Goal: Information Seeking & Learning: Check status

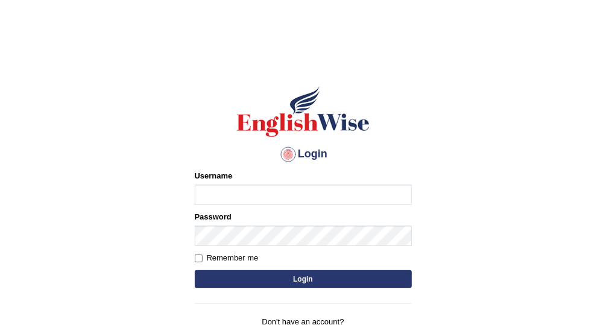
type input "Vallarie97"
click at [347, 278] on button "Login" at bounding box center [303, 279] width 217 height 18
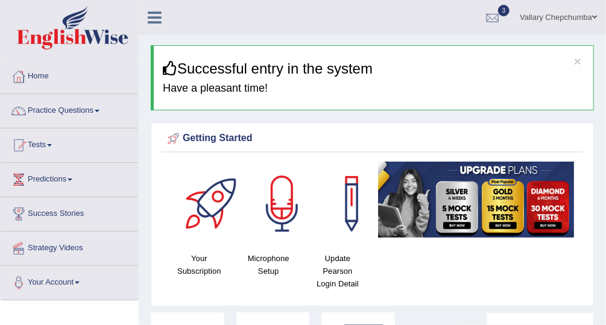
click at [39, 152] on link "Tests" at bounding box center [69, 143] width 137 height 30
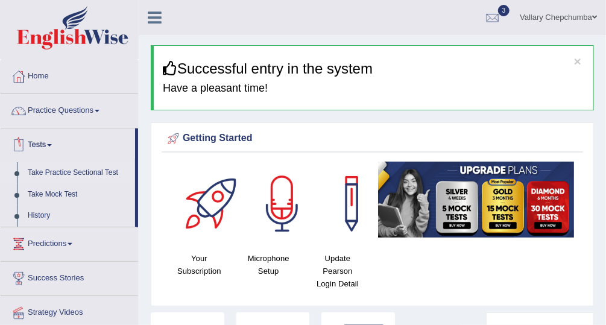
click at [50, 177] on link "Take Practice Sectional Test" at bounding box center [78, 173] width 113 height 22
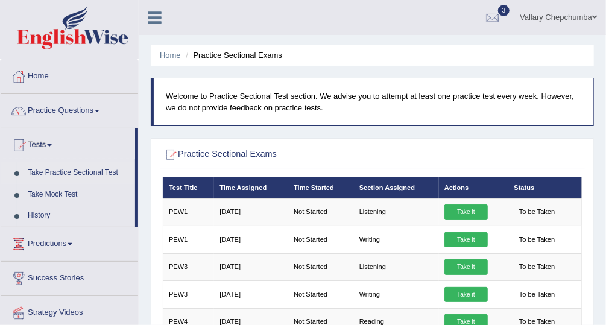
click at [39, 116] on link "Practice Questions" at bounding box center [69, 109] width 137 height 30
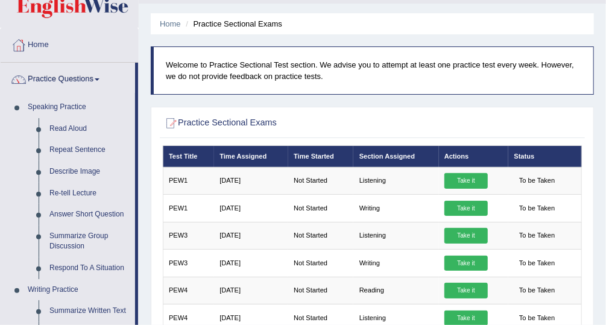
scroll to position [26, 0]
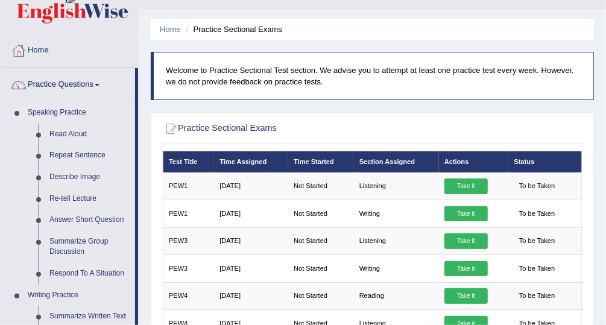
click at [58, 108] on link "Speaking Practice" at bounding box center [78, 113] width 113 height 22
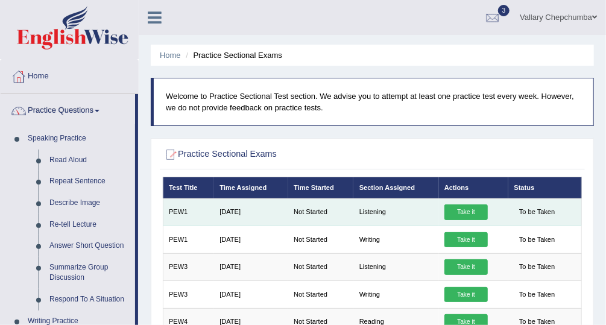
click at [469, 209] on link "Take it" at bounding box center [465, 212] width 43 height 16
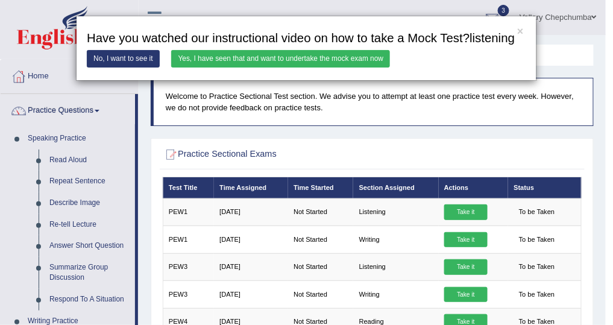
click at [376, 57] on link "Yes, I have seen that and want to undertake the mock exam now" at bounding box center [280, 58] width 219 height 17
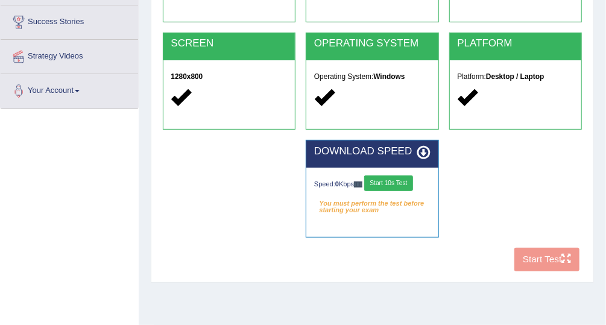
scroll to position [307, 0]
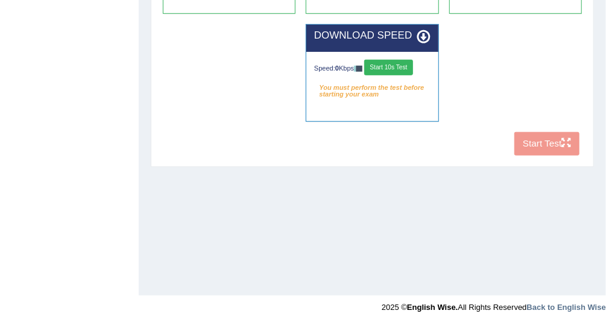
click at [390, 69] on button "Start 10s Test" at bounding box center [388, 68] width 49 height 16
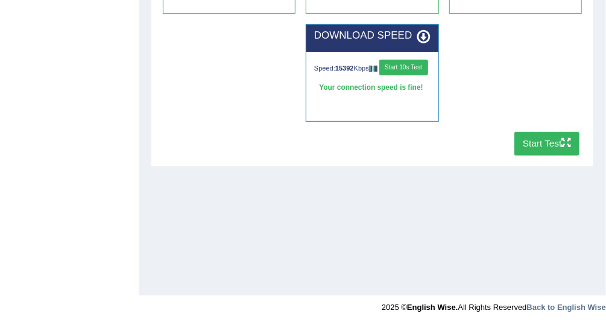
click at [379, 75] on button "Start 10s Test" at bounding box center [403, 68] width 49 height 16
click at [551, 146] on button "Start Test" at bounding box center [547, 143] width 66 height 23
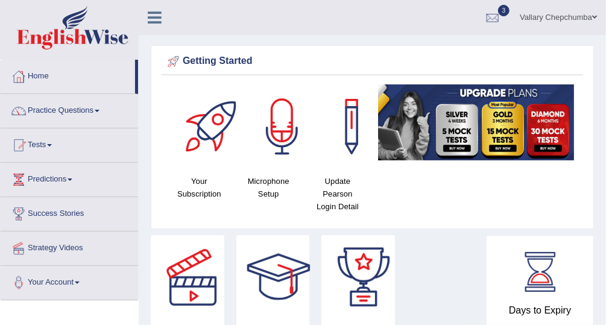
click at [37, 147] on link "Tests" at bounding box center [69, 143] width 137 height 30
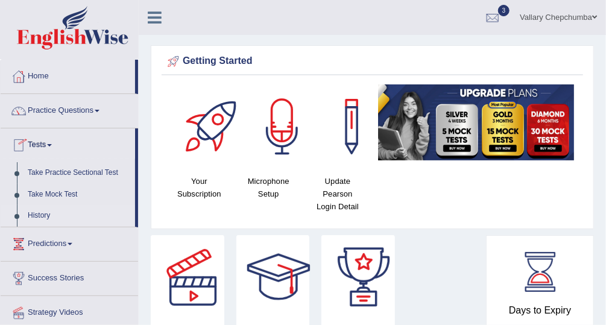
click at [37, 213] on link "History" at bounding box center [78, 216] width 113 height 22
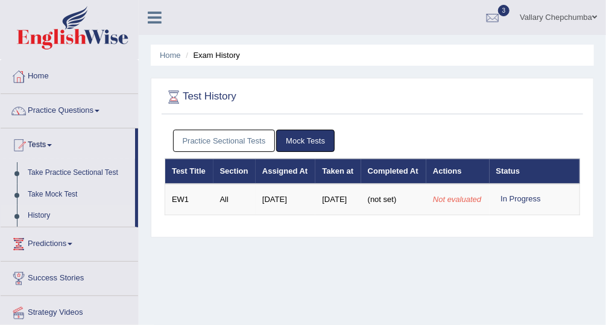
click at [195, 149] on link "Practice Sectional Tests" at bounding box center [224, 141] width 102 height 22
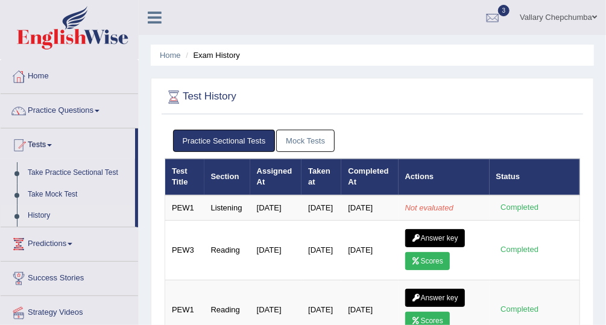
click at [165, 60] on li "Home" at bounding box center [170, 54] width 21 height 11
click at [149, 14] on icon at bounding box center [155, 18] width 14 height 16
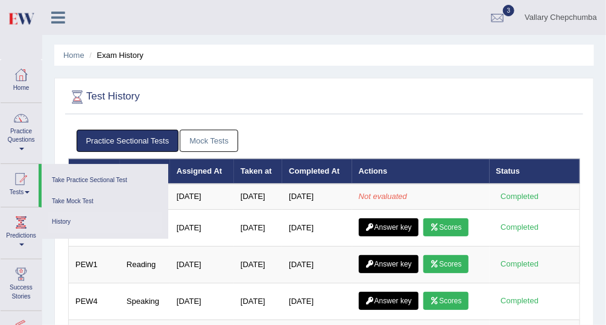
click at [500, 11] on div at bounding box center [497, 18] width 18 height 18
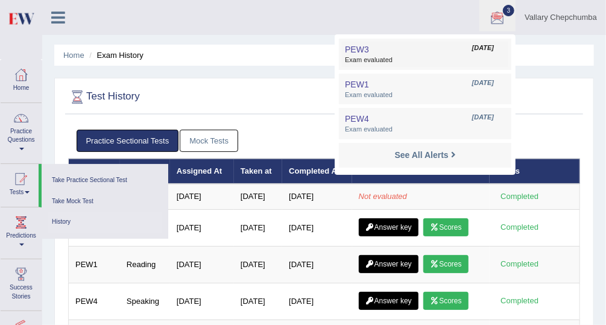
click at [454, 59] on span "Exam evaluated" at bounding box center [425, 60] width 160 height 10
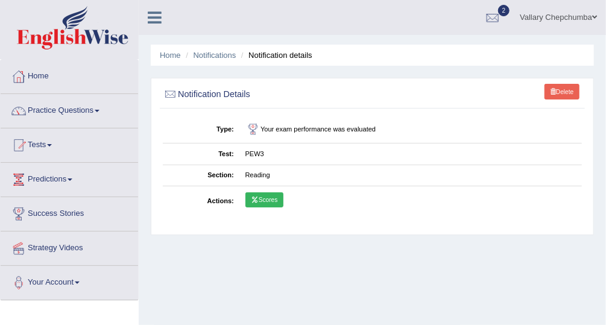
click at [263, 200] on link "Scores" at bounding box center [264, 200] width 38 height 16
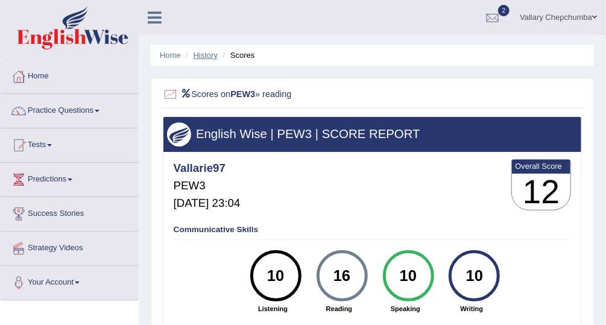
click at [207, 57] on link "History" at bounding box center [205, 55] width 24 height 9
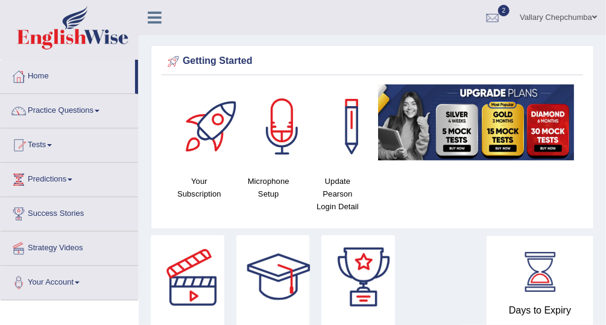
click at [67, 114] on link "Practice Questions" at bounding box center [69, 109] width 137 height 30
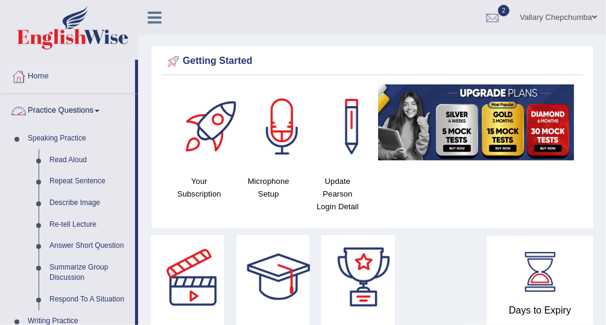
click at [86, 106] on link "Practice Questions" at bounding box center [68, 109] width 134 height 30
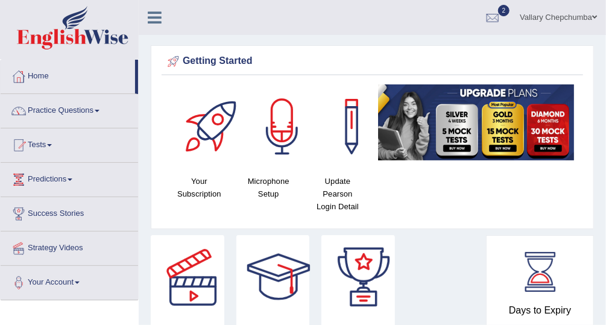
click at [43, 144] on link "Tests" at bounding box center [69, 143] width 137 height 30
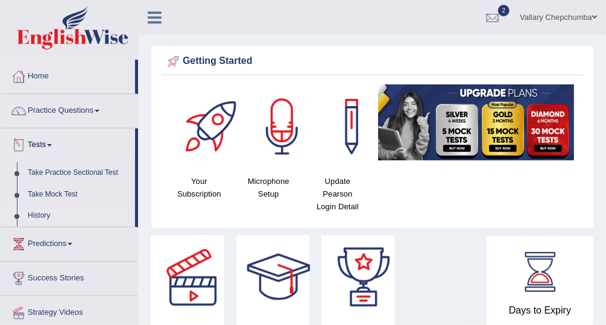
click at [76, 223] on link "History" at bounding box center [78, 216] width 113 height 22
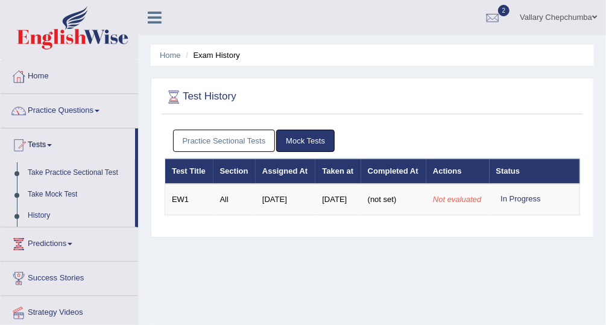
click at [229, 145] on link "Practice Sectional Tests" at bounding box center [224, 141] width 102 height 22
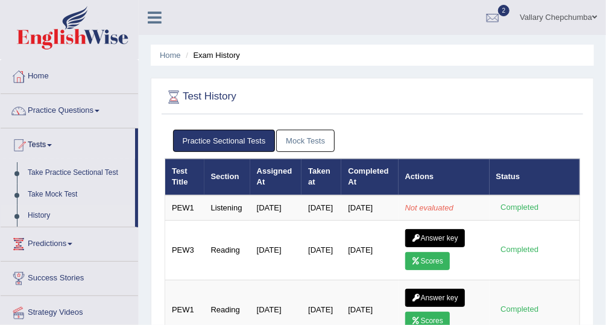
click at [306, 141] on link "Mock Tests" at bounding box center [305, 141] width 58 height 22
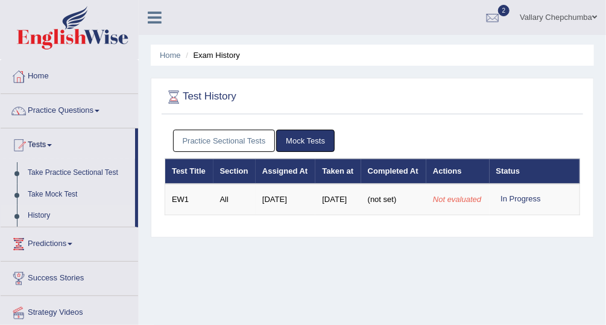
click at [222, 134] on link "Practice Sectional Tests" at bounding box center [224, 141] width 102 height 22
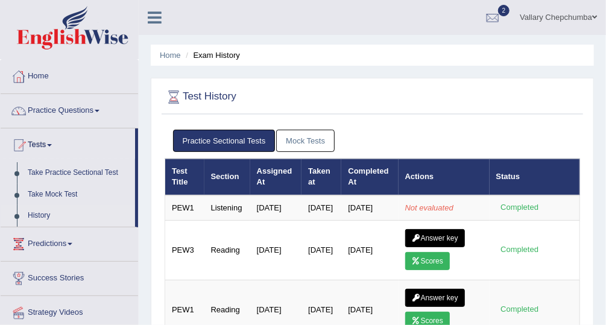
click at [52, 83] on link "Home" at bounding box center [69, 75] width 137 height 30
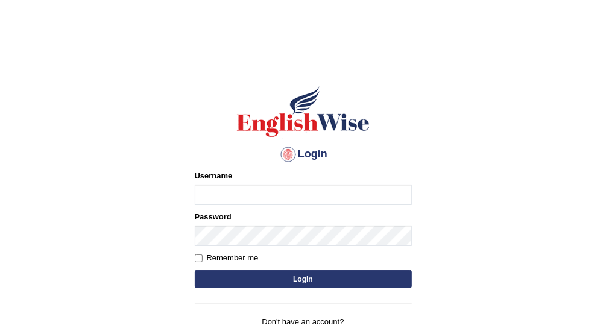
type input "Vallarie97"
click at [351, 281] on button "Login" at bounding box center [303, 279] width 217 height 18
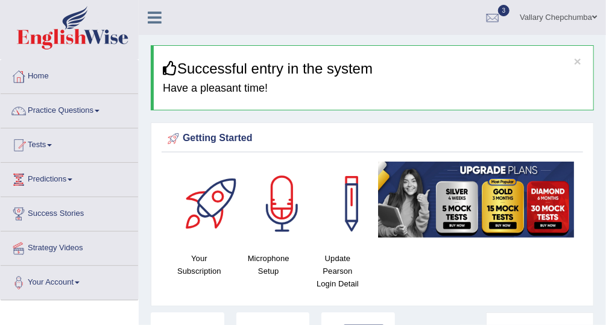
click at [40, 146] on link "Tests" at bounding box center [69, 143] width 137 height 30
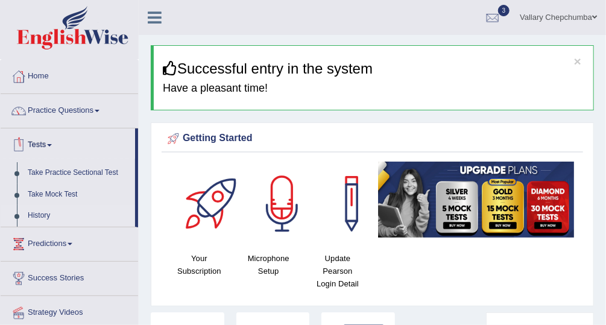
click at [78, 216] on link "History" at bounding box center [78, 216] width 113 height 22
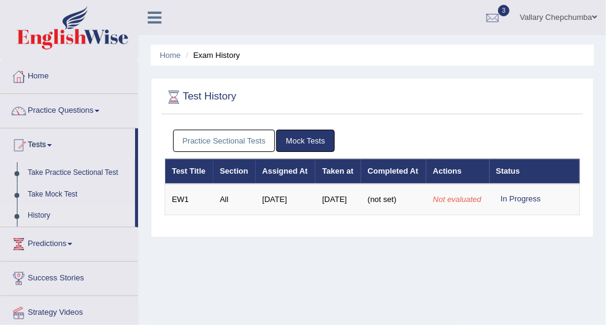
click at [240, 148] on link "Practice Sectional Tests" at bounding box center [224, 141] width 102 height 22
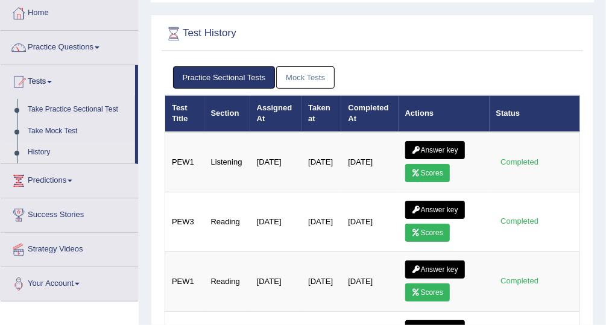
scroll to position [67, 0]
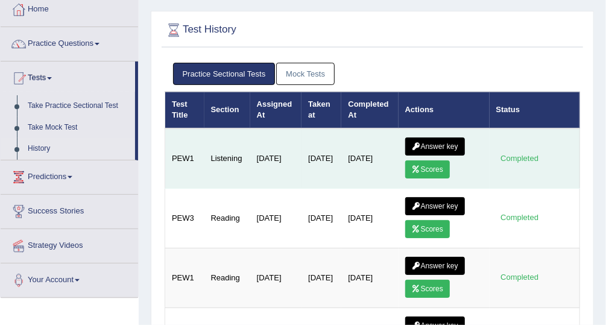
click at [431, 166] on link "Scores" at bounding box center [427, 169] width 45 height 18
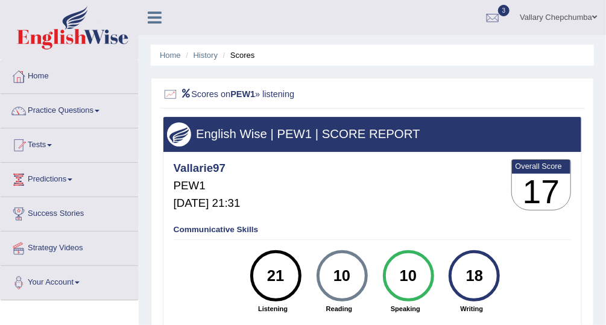
click at [236, 51] on li "Scores" at bounding box center [237, 54] width 35 height 11
click at [242, 54] on li "Scores" at bounding box center [237, 54] width 35 height 11
click at [214, 59] on link "History" at bounding box center [205, 55] width 24 height 9
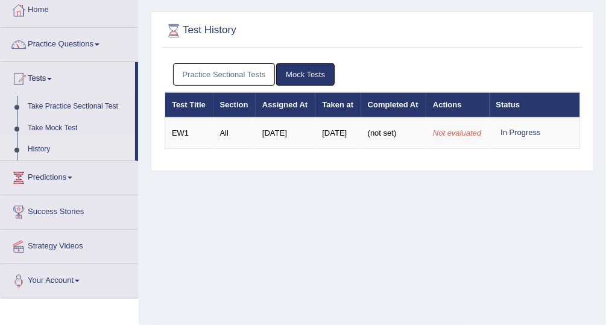
scroll to position [61, 0]
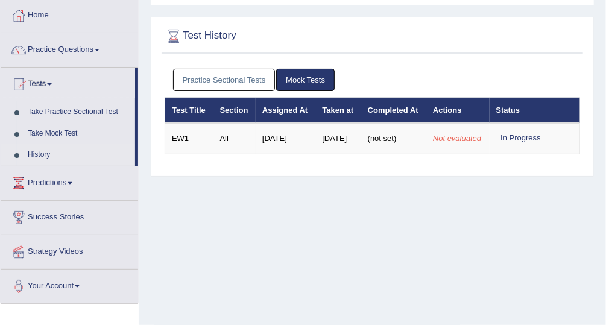
click at [255, 81] on link "Practice Sectional Tests" at bounding box center [224, 80] width 102 height 22
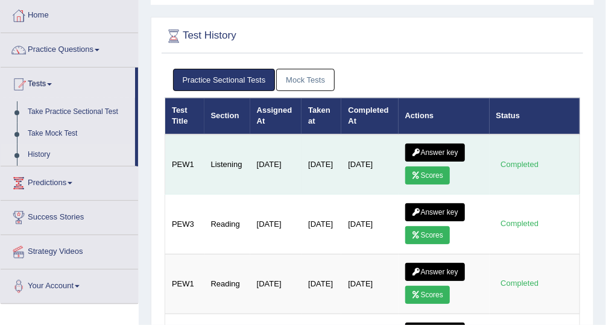
click at [453, 148] on link "Answer key" at bounding box center [435, 152] width 60 height 18
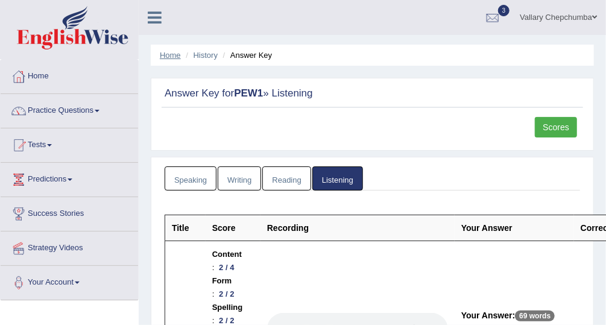
click at [167, 55] on link "Home" at bounding box center [170, 55] width 21 height 9
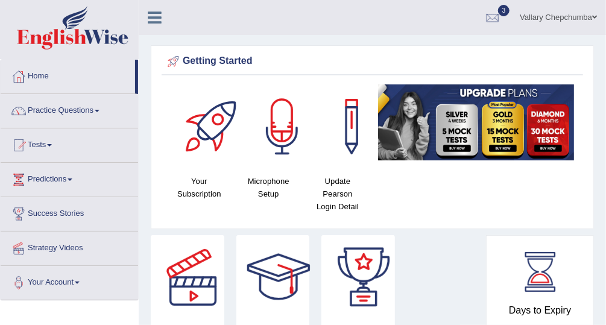
click at [488, 22] on div at bounding box center [492, 18] width 18 height 18
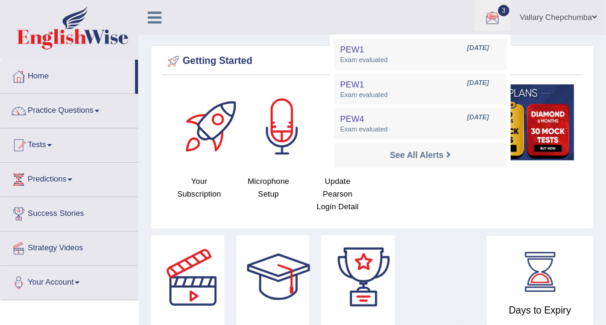
click at [434, 151] on strong "See All Alerts" at bounding box center [417, 155] width 54 height 10
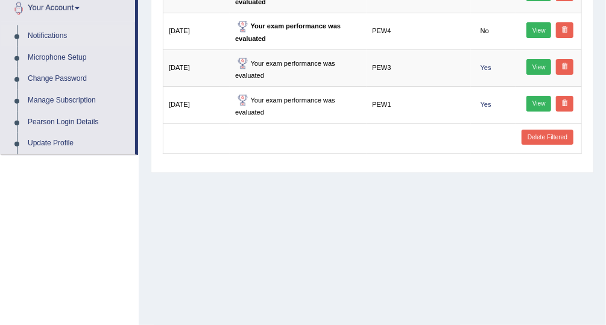
scroll to position [307, 0]
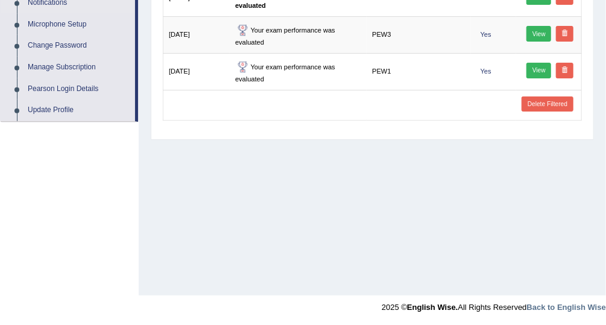
click at [557, 104] on link "Delete Filtered" at bounding box center [546, 104] width 51 height 16
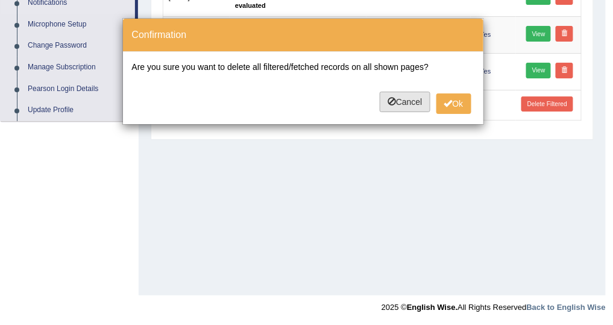
click at [400, 105] on button "Cancel" at bounding box center [405, 102] width 51 height 20
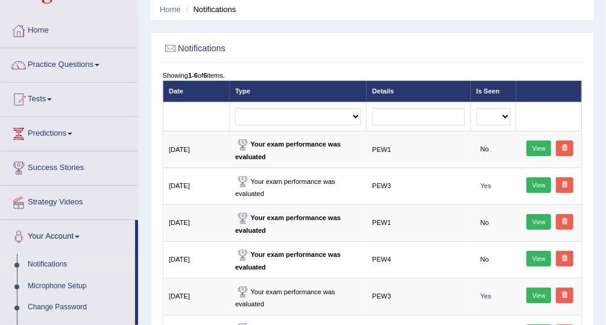
scroll to position [0, 0]
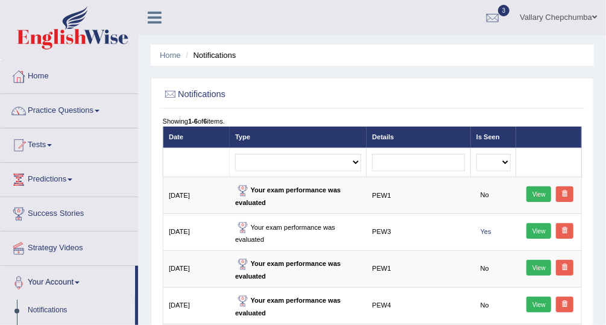
click at [42, 80] on link "Home" at bounding box center [69, 75] width 137 height 30
